Goal: Task Accomplishment & Management: Use online tool/utility

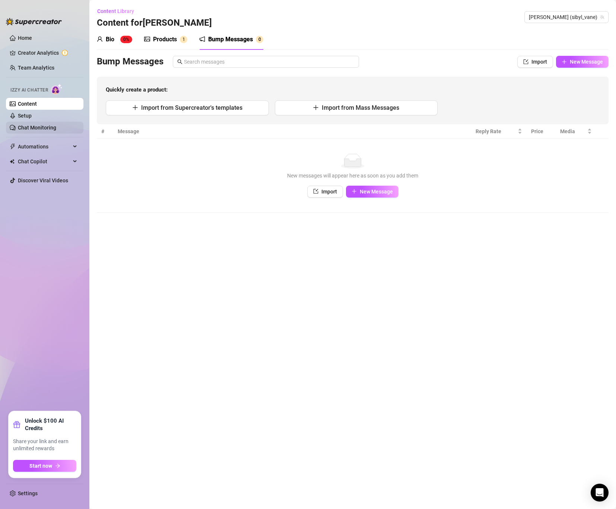
click at [41, 131] on link "Chat Monitoring" at bounding box center [37, 128] width 38 height 6
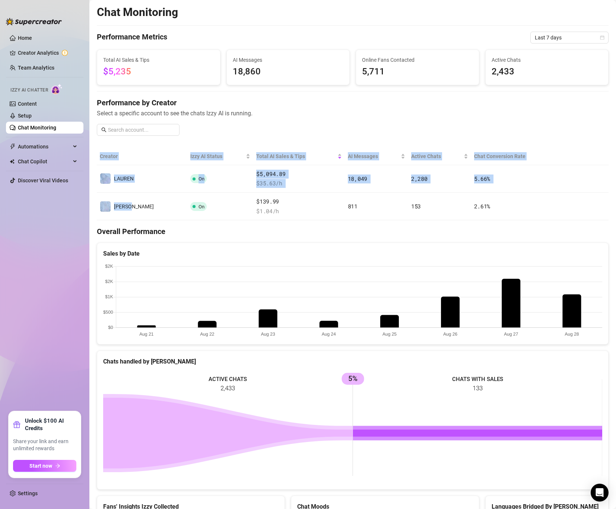
drag, startPoint x: 150, startPoint y: 201, endPoint x: 149, endPoint y: 152, distance: 49.5
click at [149, 150] on table "Creator Izzy AI Status Total AI Sales & Tips AI Messages Active Chats Chat Conv…" at bounding box center [353, 184] width 512 height 73
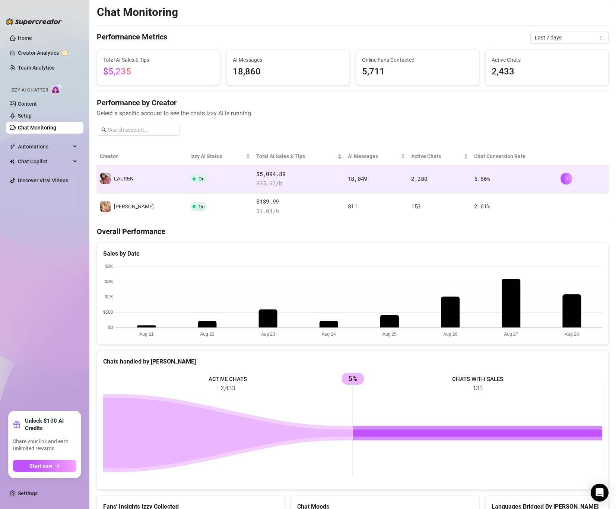
click at [143, 173] on td "️‍LAUREN" at bounding box center [142, 179] width 90 height 28
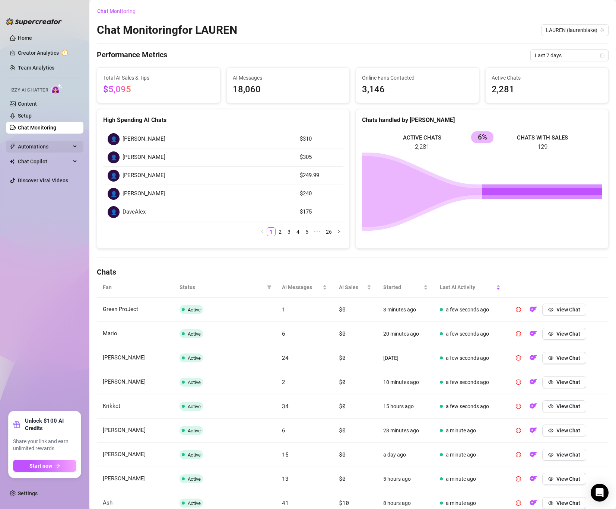
click at [27, 145] on span "Automations" at bounding box center [44, 147] width 53 height 12
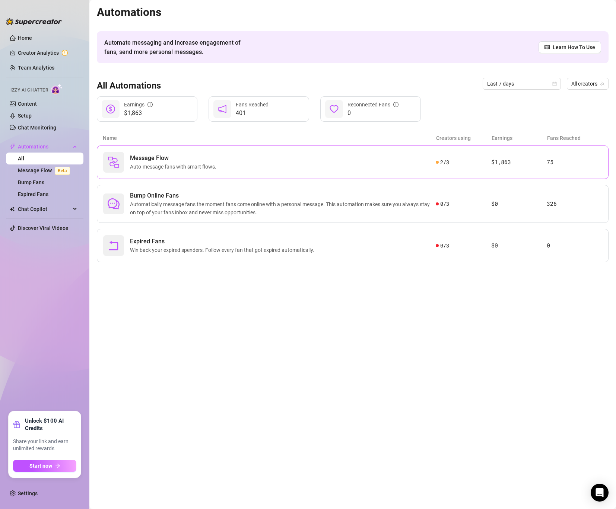
click at [465, 163] on div "2 / 3" at bounding box center [463, 162] width 55 height 8
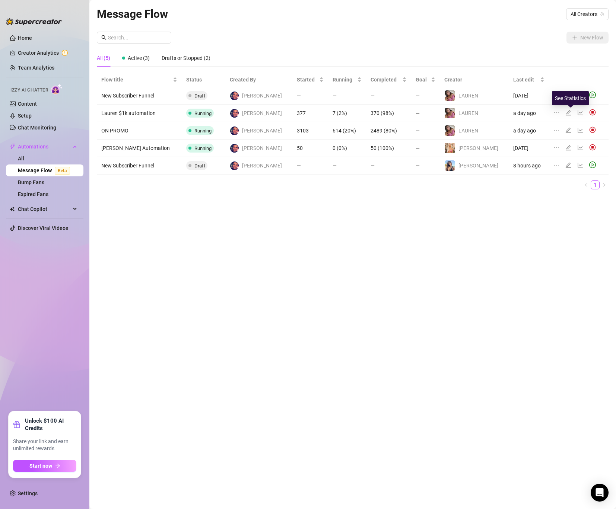
click at [577, 114] on icon "line-chart" at bounding box center [580, 113] width 6 height 6
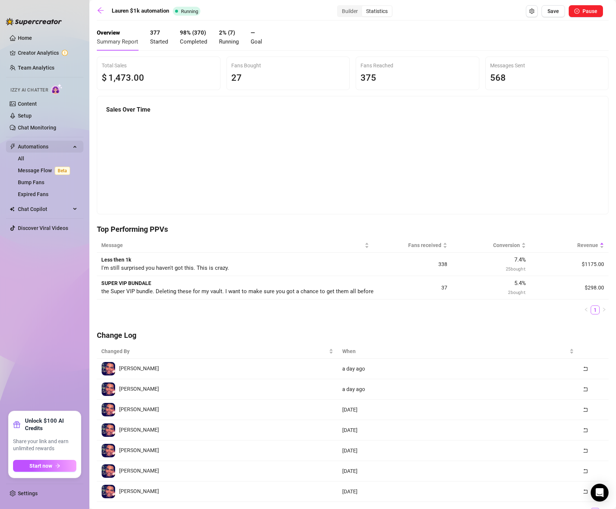
click at [39, 141] on span "Automations" at bounding box center [44, 147] width 53 height 12
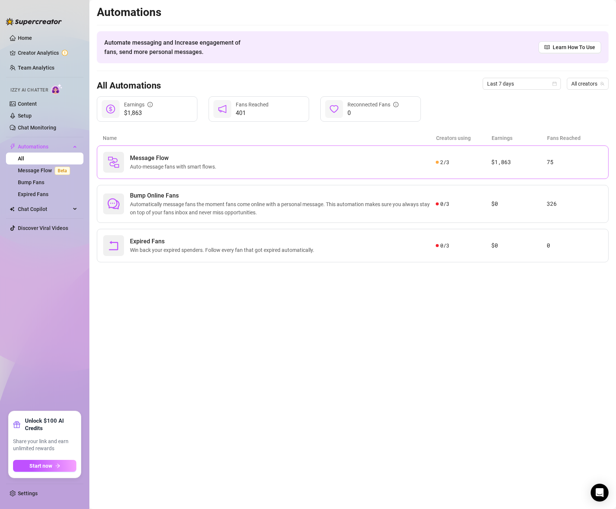
click at [269, 175] on div "Message Flow Auto-message fans with smart flows. 2 / 3 $1,863 75" at bounding box center [353, 163] width 512 height 34
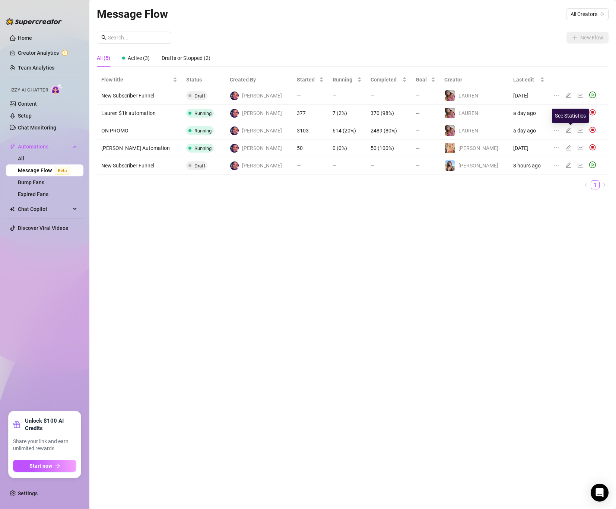
click at [577, 129] on icon "line-chart" at bounding box center [580, 130] width 6 height 6
